Goal: Task Accomplishment & Management: Use online tool/utility

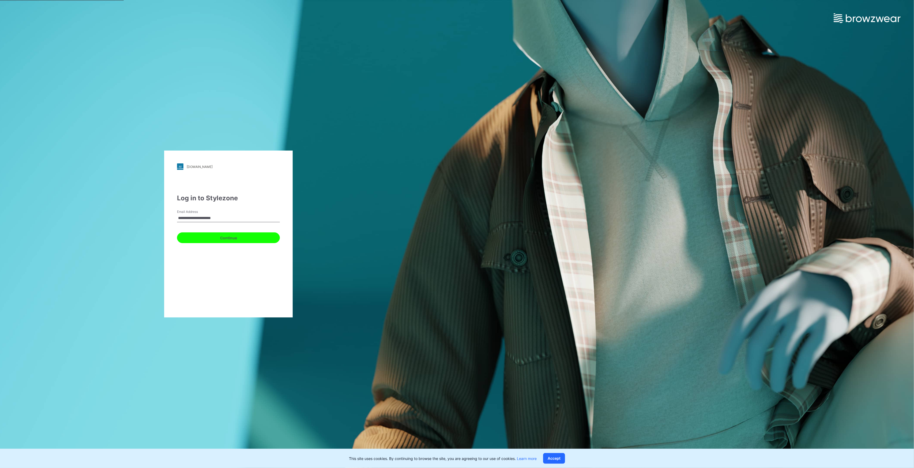
click at [236, 239] on button "Continue" at bounding box center [228, 238] width 103 height 11
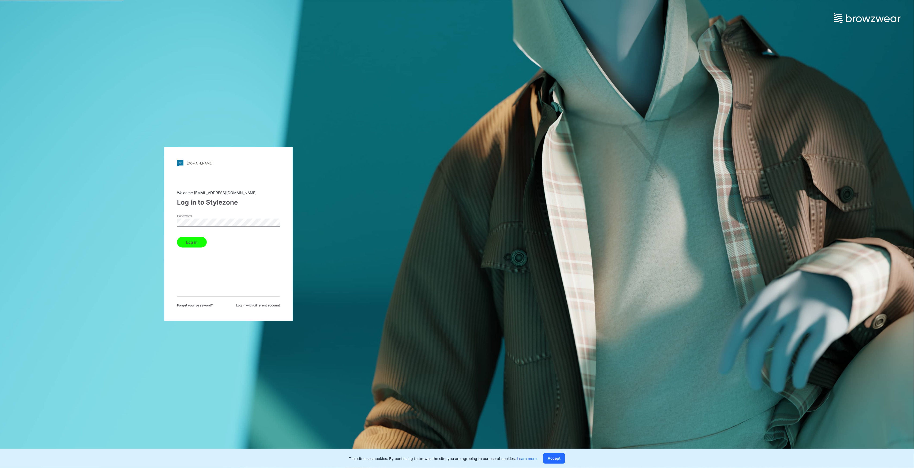
click at [185, 246] on button "Log in" at bounding box center [192, 242] width 30 height 11
